Goal: Information Seeking & Learning: Check status

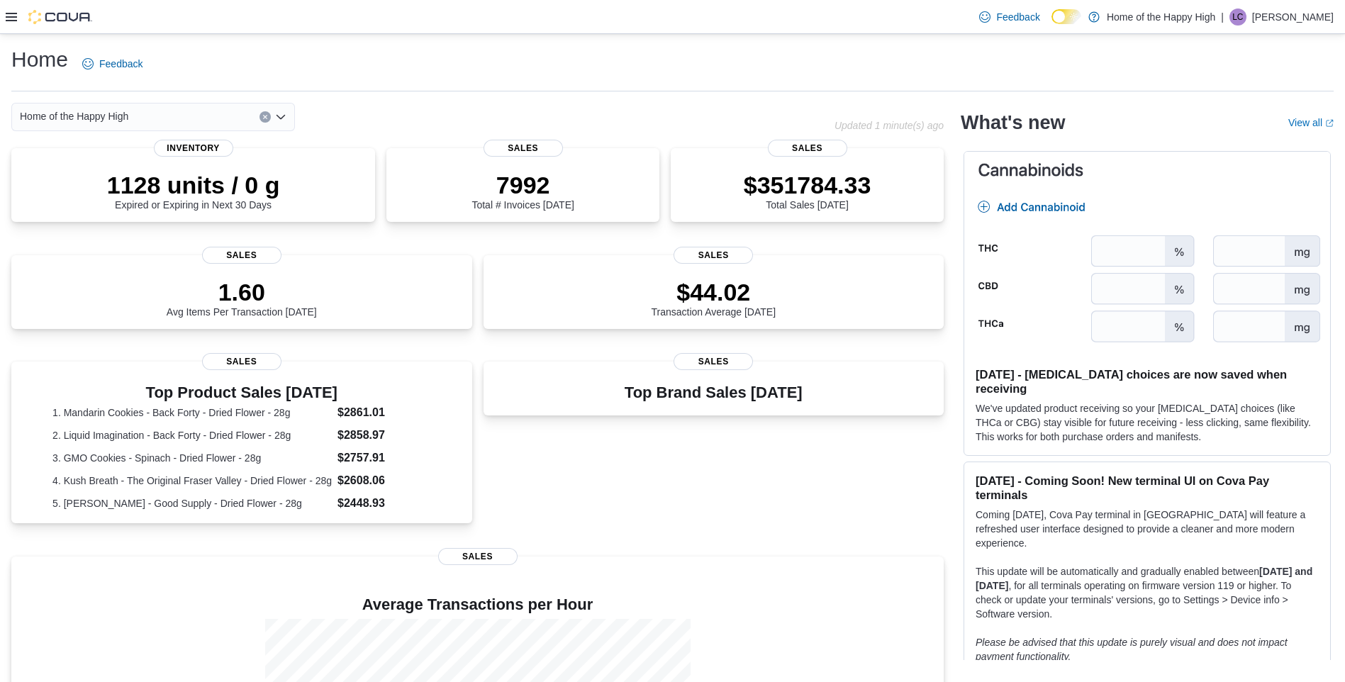
click at [9, 18] on icon at bounding box center [11, 16] width 11 height 11
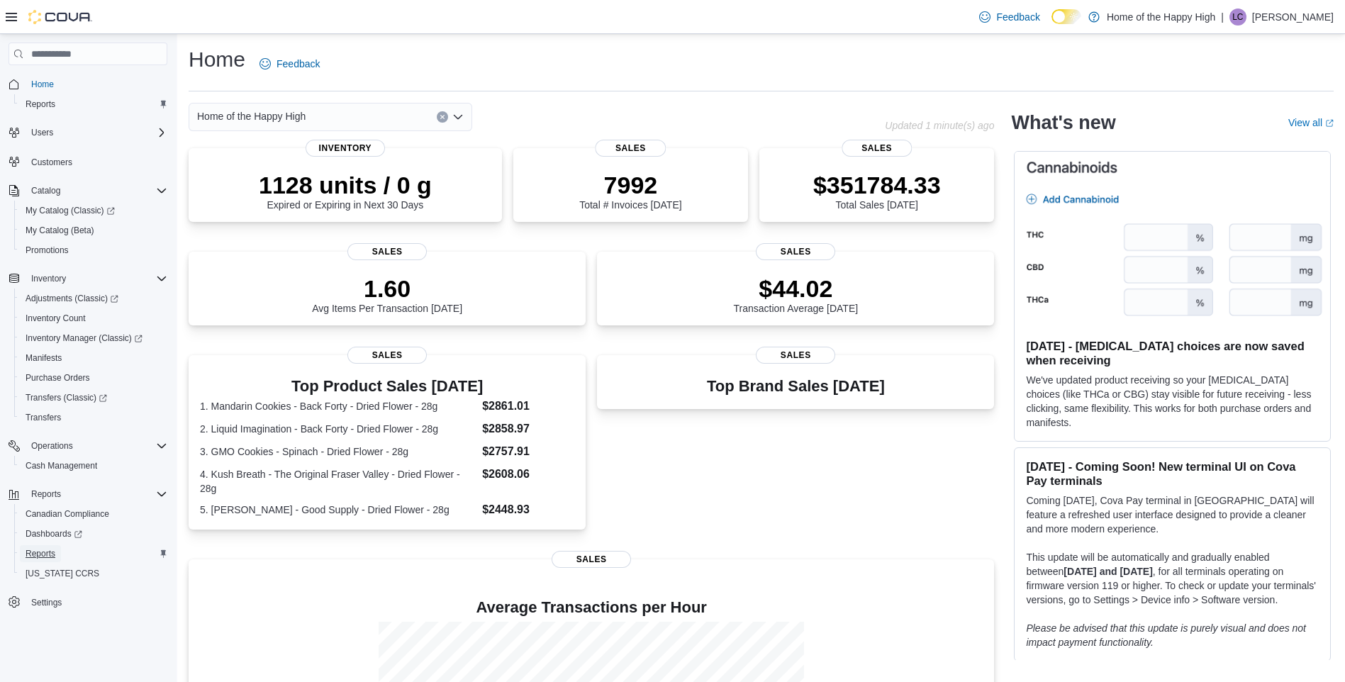
click at [57, 551] on link "Reports" at bounding box center [40, 553] width 41 height 17
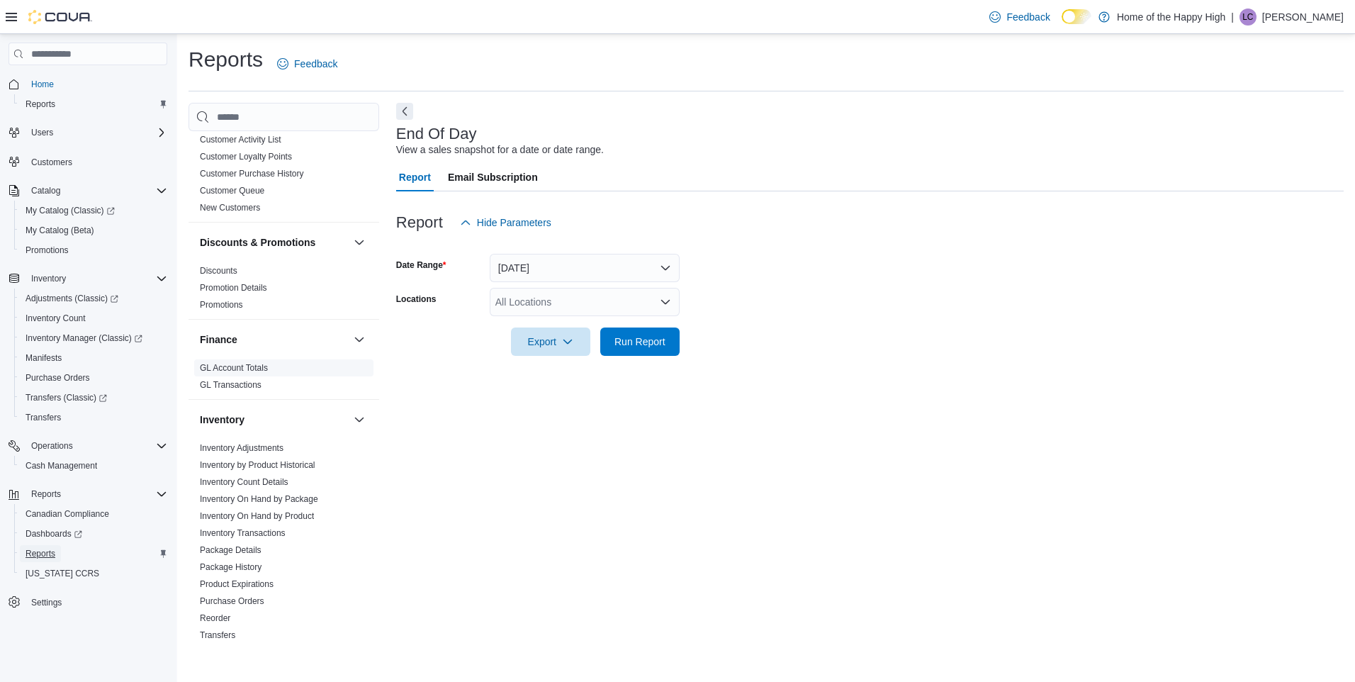
scroll to position [354, 0]
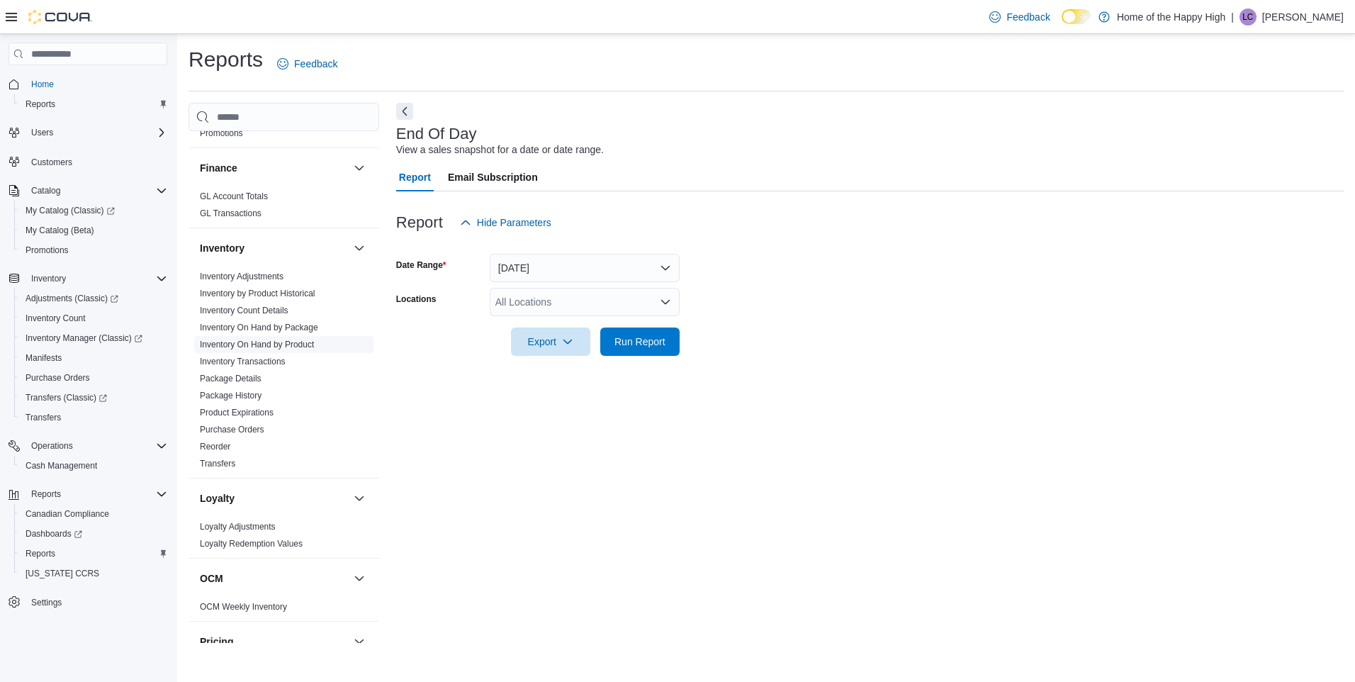
click at [290, 342] on link "Inventory On Hand by Product" at bounding box center [257, 345] width 114 height 10
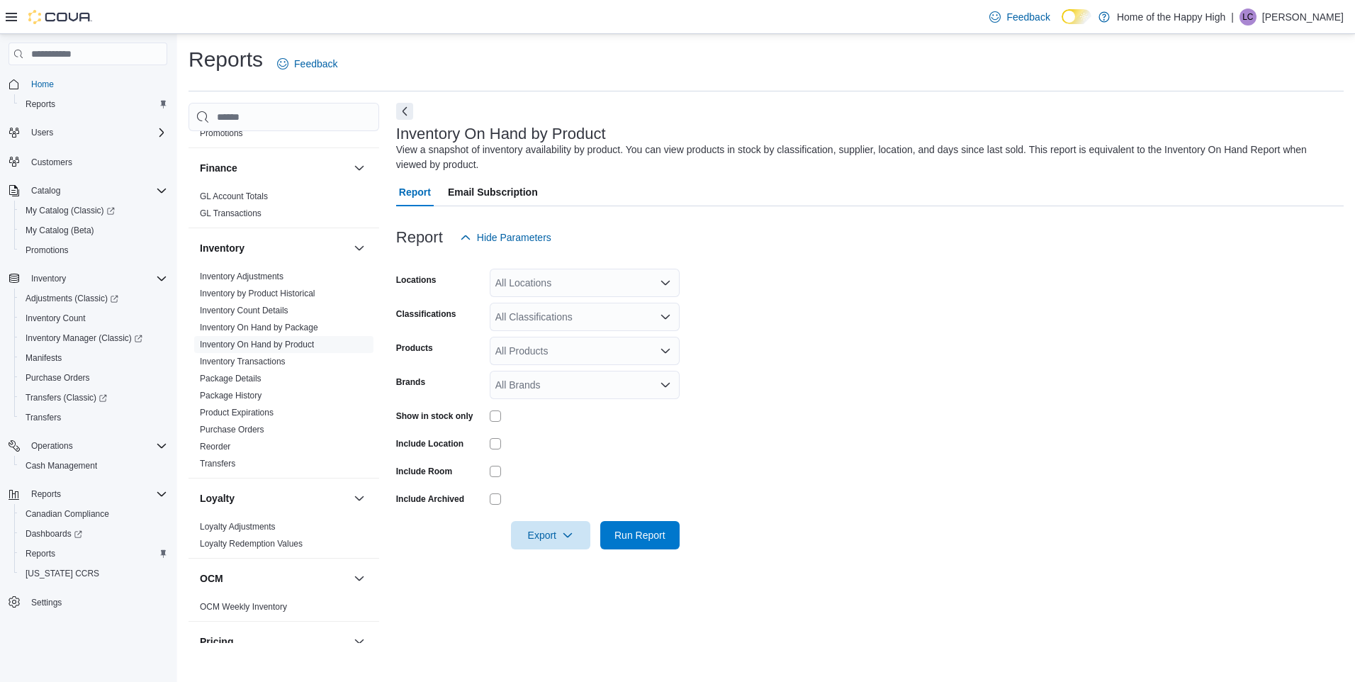
click at [537, 288] on div "All Locations" at bounding box center [585, 283] width 190 height 28
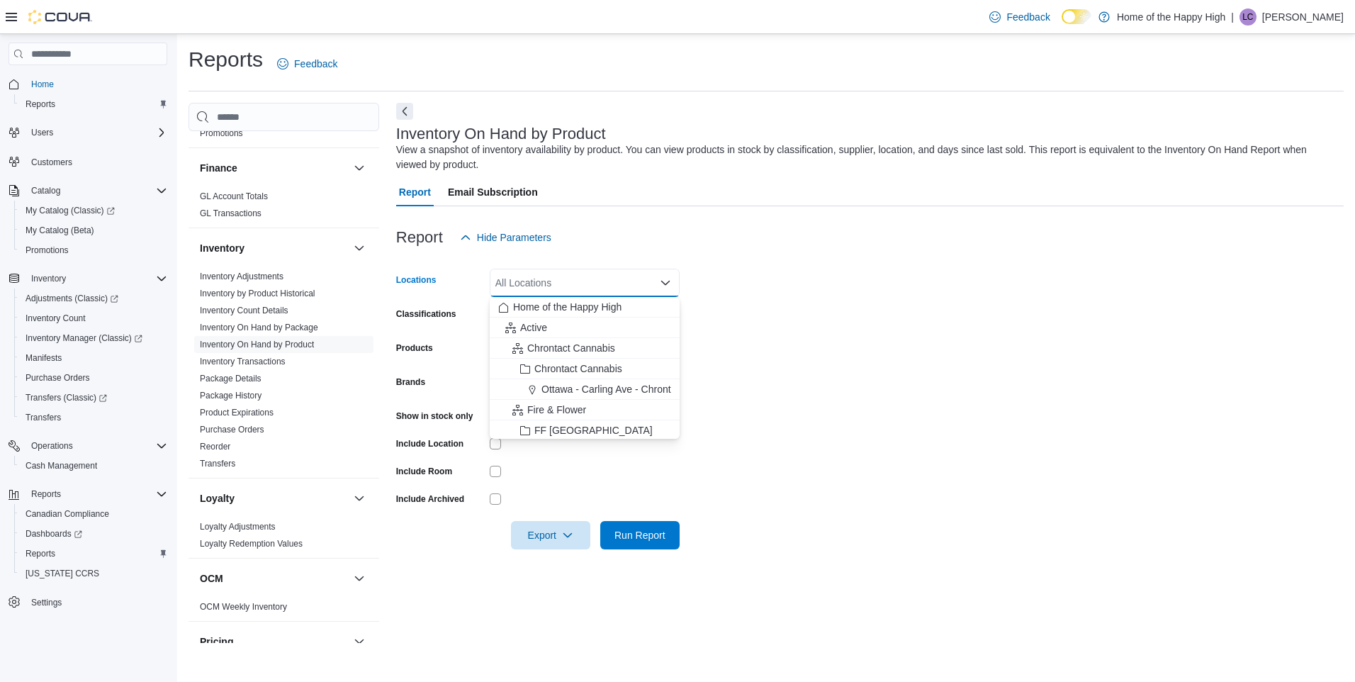
click at [537, 283] on div "All Locations" at bounding box center [585, 283] width 190 height 28
click at [432, 350] on label "Products" at bounding box center [414, 347] width 37 height 11
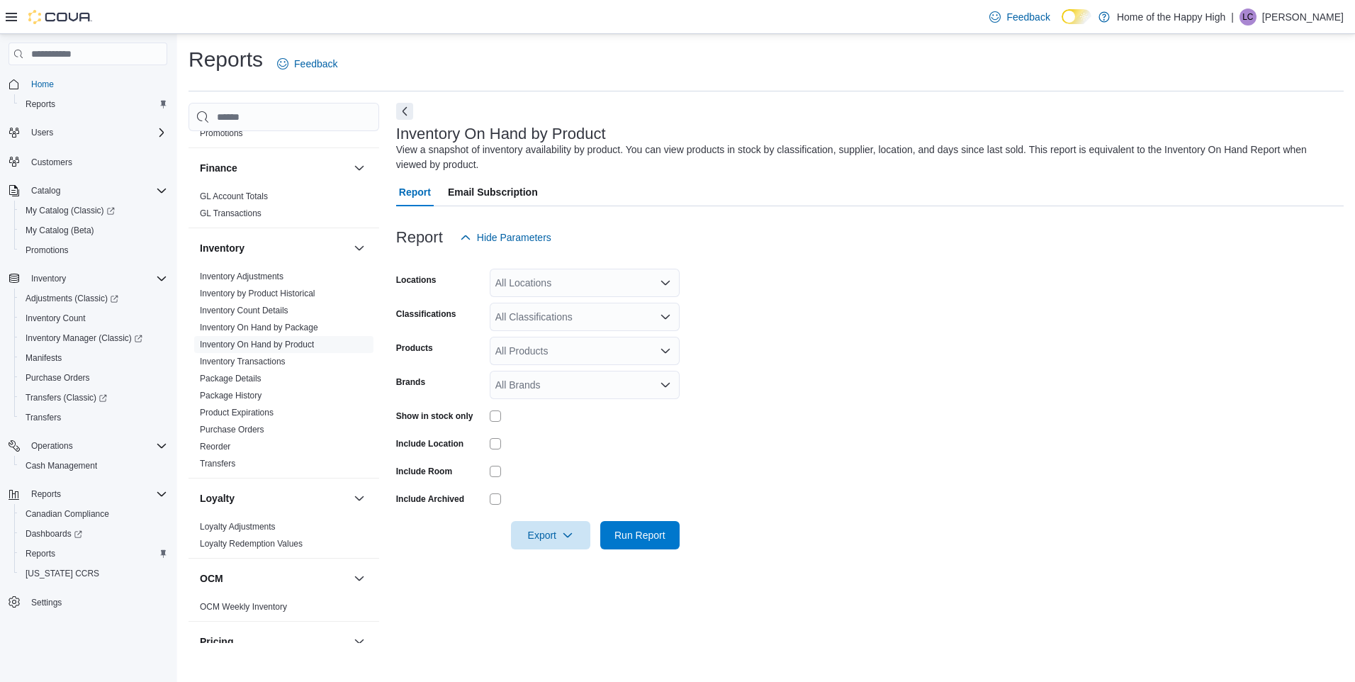
drag, startPoint x: 432, startPoint y: 350, endPoint x: 539, endPoint y: 351, distance: 106.3
click at [539, 351] on div "All Products" at bounding box center [585, 351] width 190 height 28
click at [539, 351] on div "All Products Combo box. Selected. Combo box input. All Products. Type some text…" at bounding box center [585, 351] width 190 height 28
click at [933, 325] on form "Locations All Locations Classifications All Classifications Products All Produc…" at bounding box center [870, 401] width 948 height 298
